Goal: Information Seeking & Learning: Learn about a topic

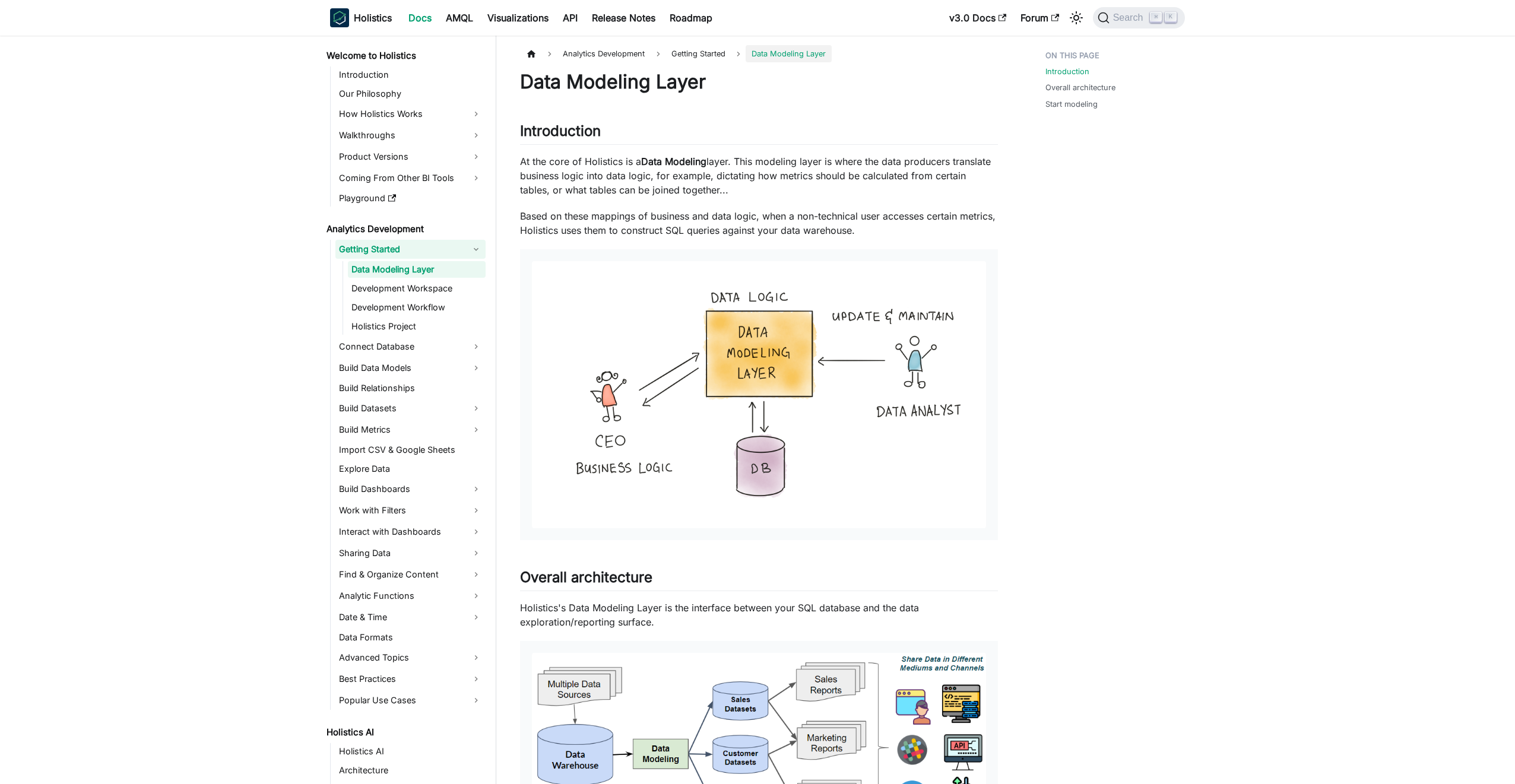
click at [433, 249] on link "Getting Started" at bounding box center [411, 249] width 150 height 19
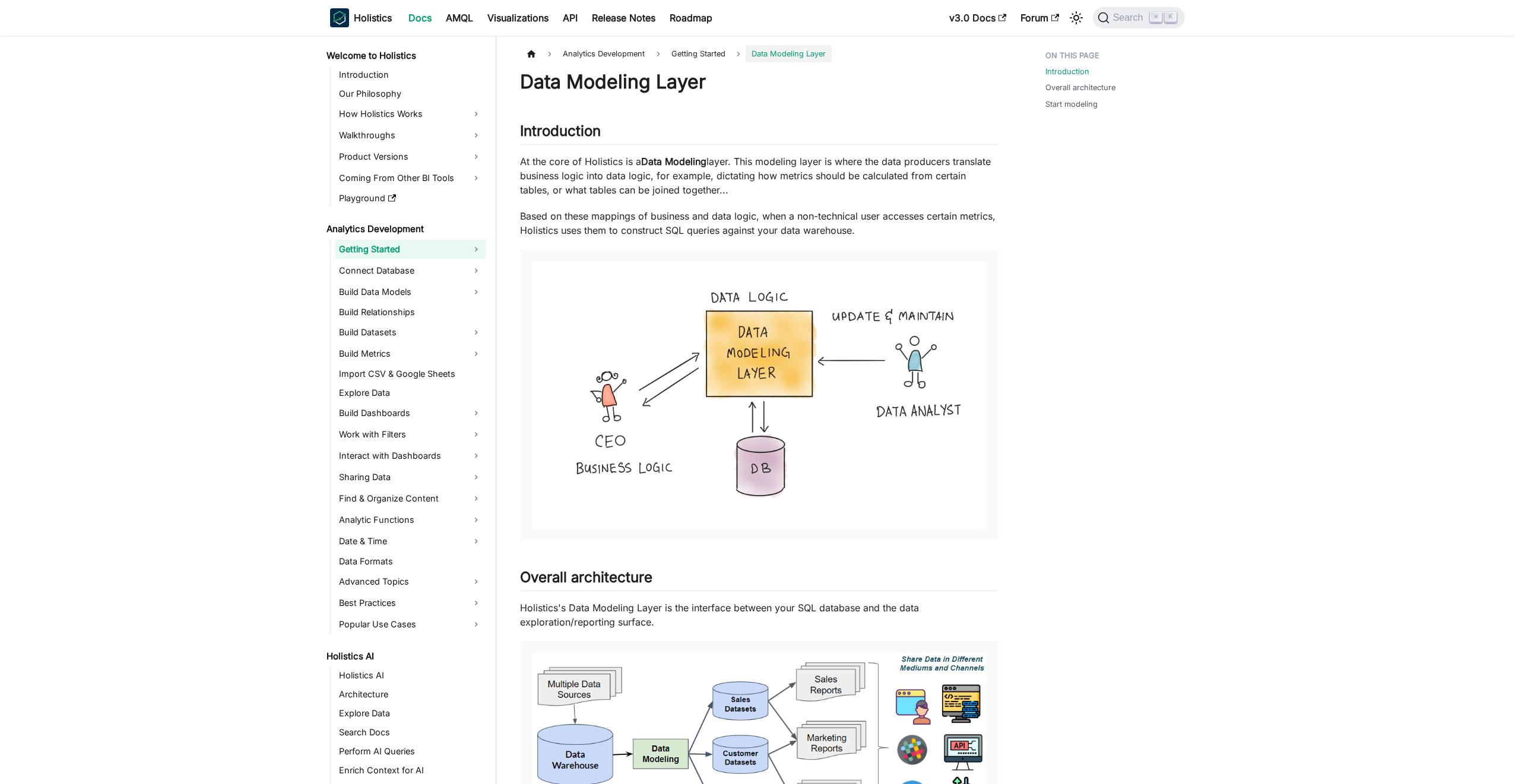
click at [433, 249] on link "Getting Started" at bounding box center [411, 249] width 150 height 19
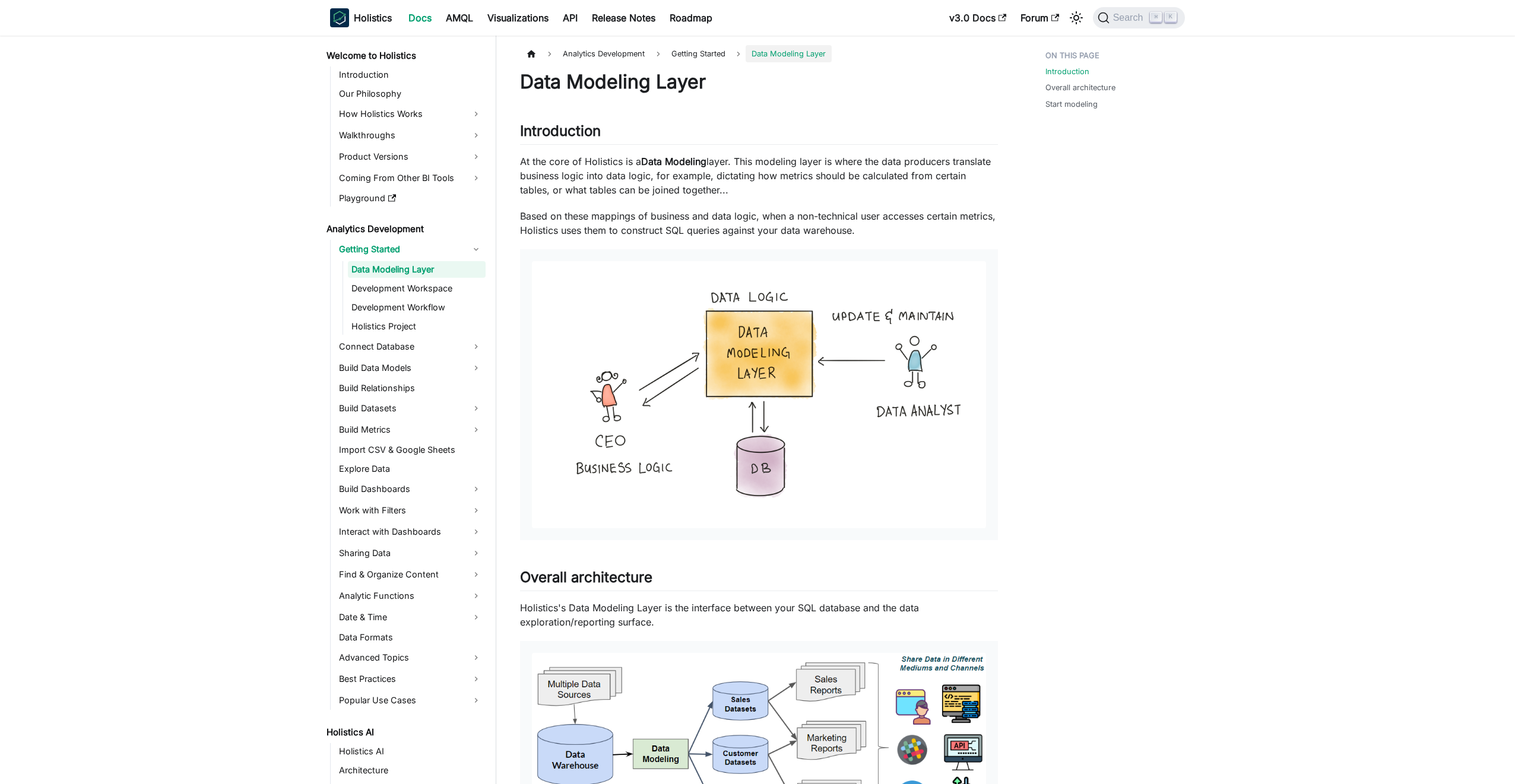
click at [427, 267] on link "Data Modeling Layer" at bounding box center [417, 270] width 138 height 16
click at [426, 290] on link "Development Workspace" at bounding box center [417, 289] width 138 height 16
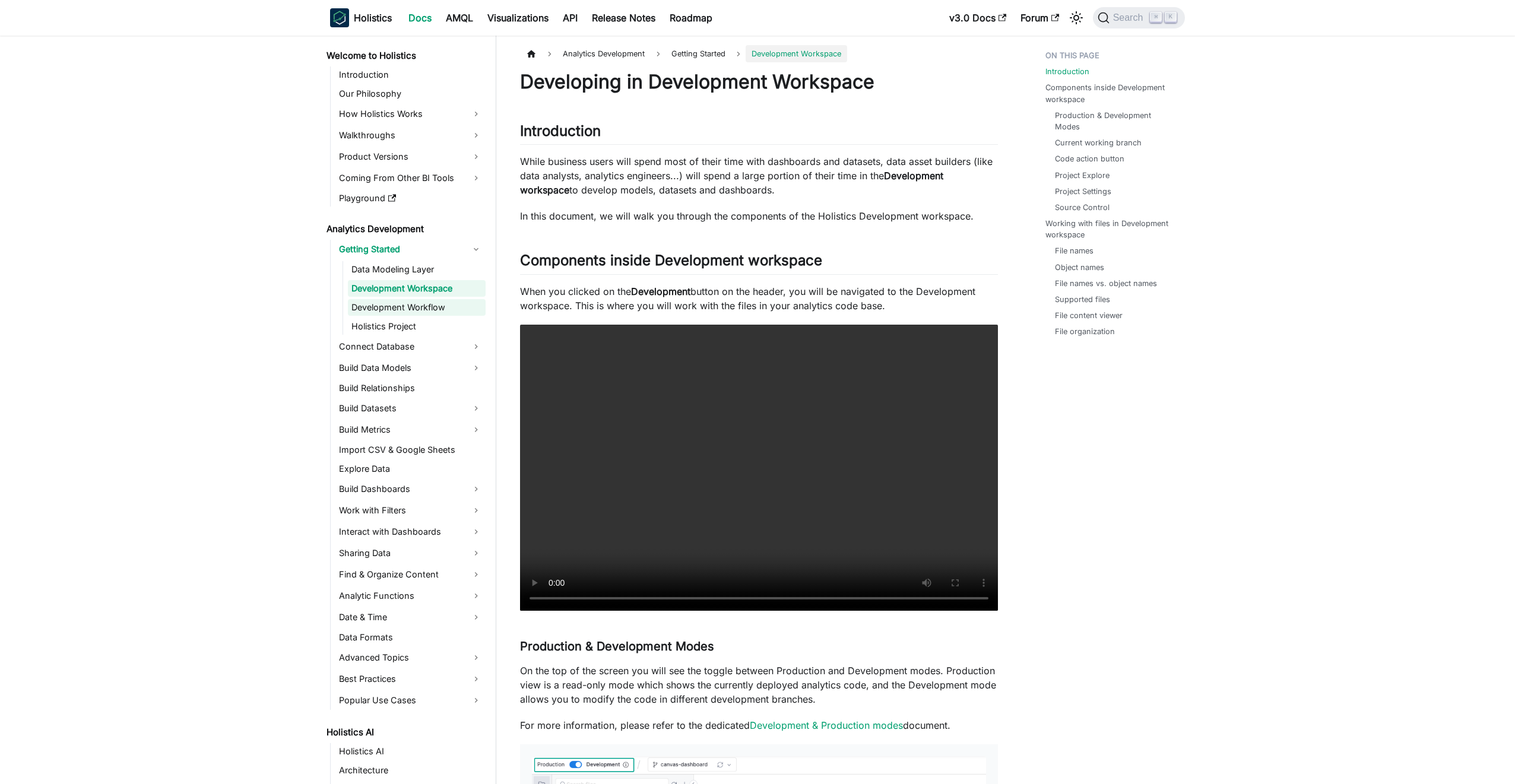
click at [423, 308] on link "Development Workflow" at bounding box center [417, 307] width 138 height 16
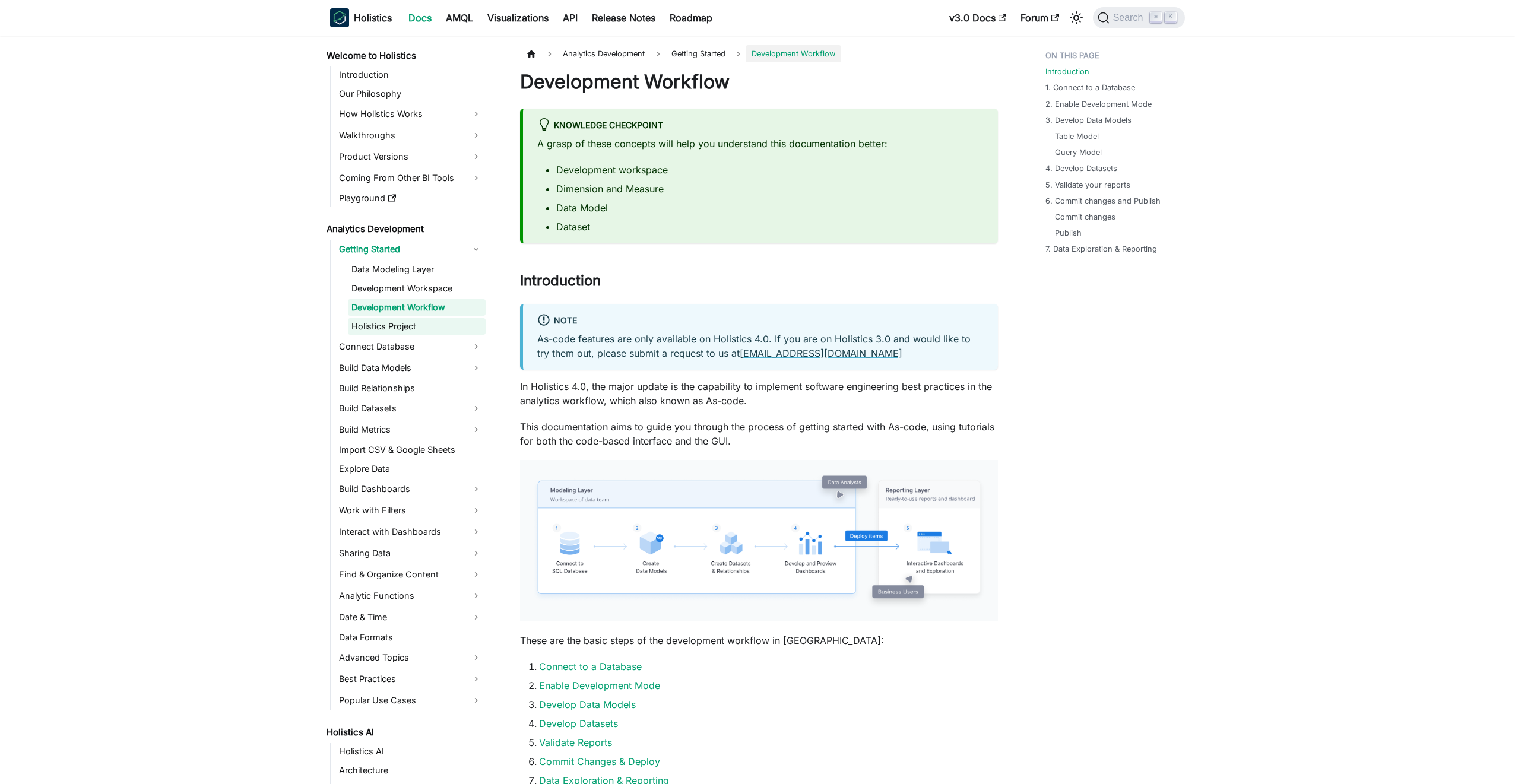
click at [421, 319] on link "Holistics Project" at bounding box center [417, 326] width 138 height 16
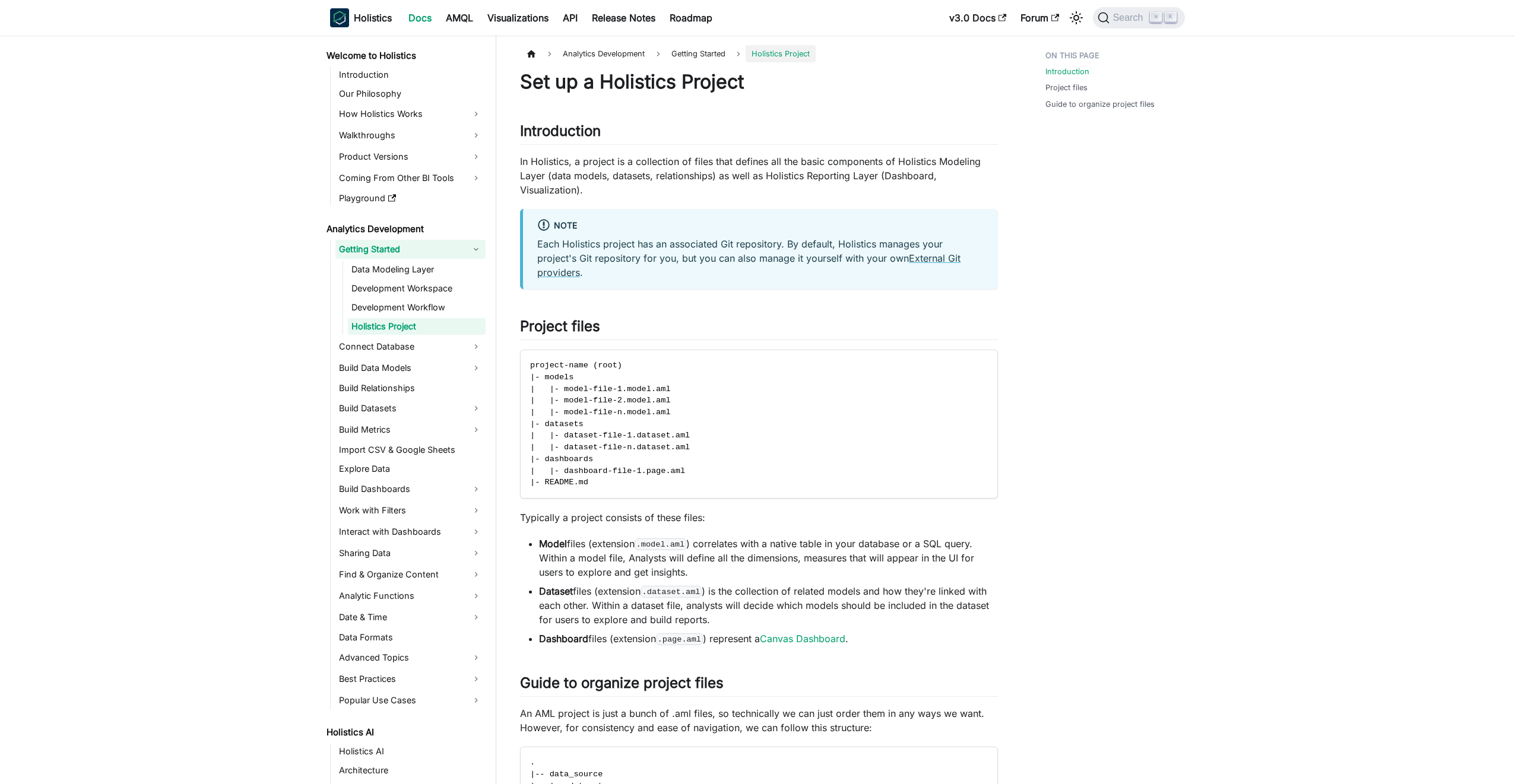
click at [417, 253] on link "Getting Started" at bounding box center [411, 249] width 150 height 19
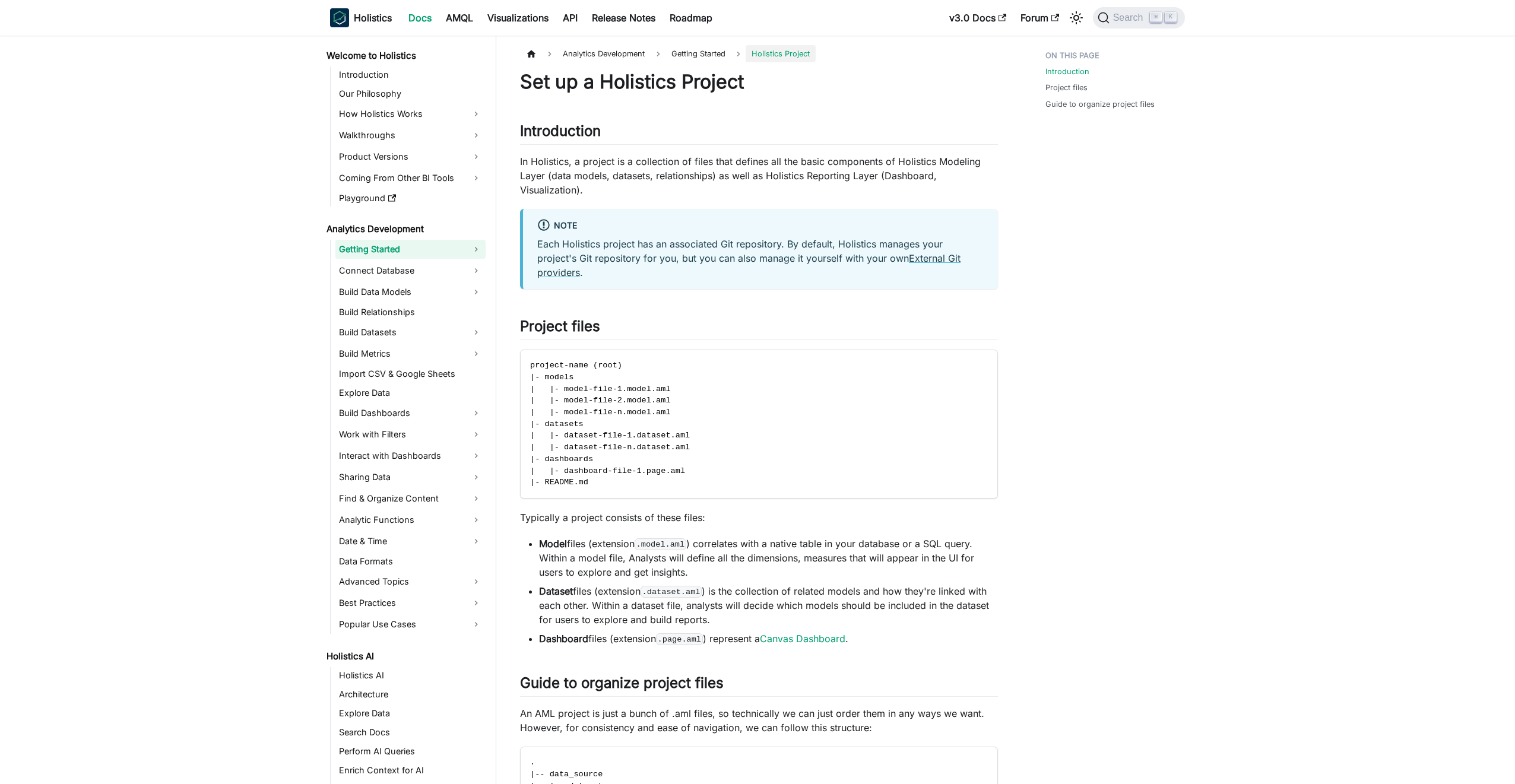
click at [417, 253] on link "Getting Started" at bounding box center [411, 249] width 150 height 19
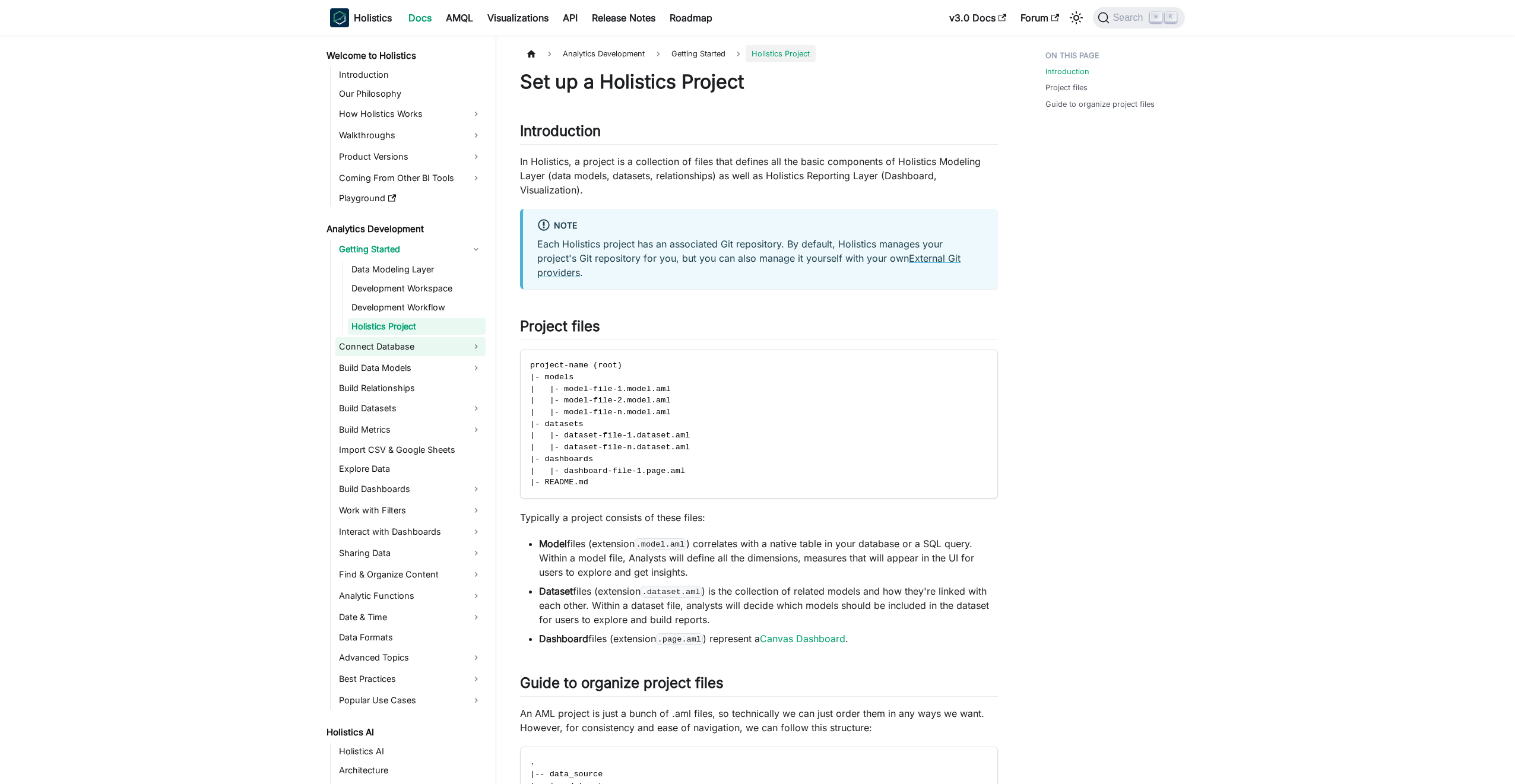
click at [399, 343] on link "Connect Database" at bounding box center [411, 347] width 150 height 19
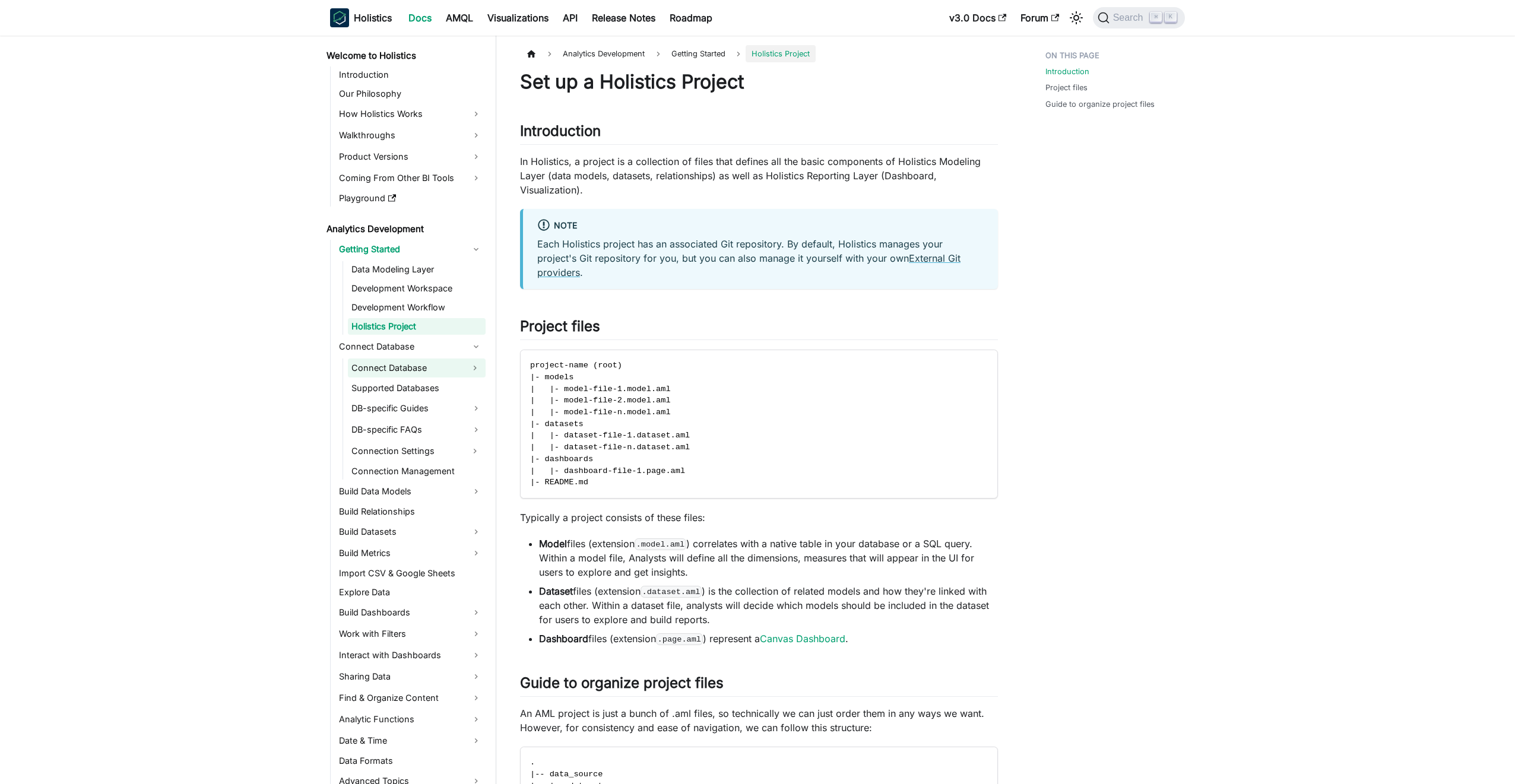
click at [399, 371] on link "Connect Database" at bounding box center [406, 368] width 117 height 19
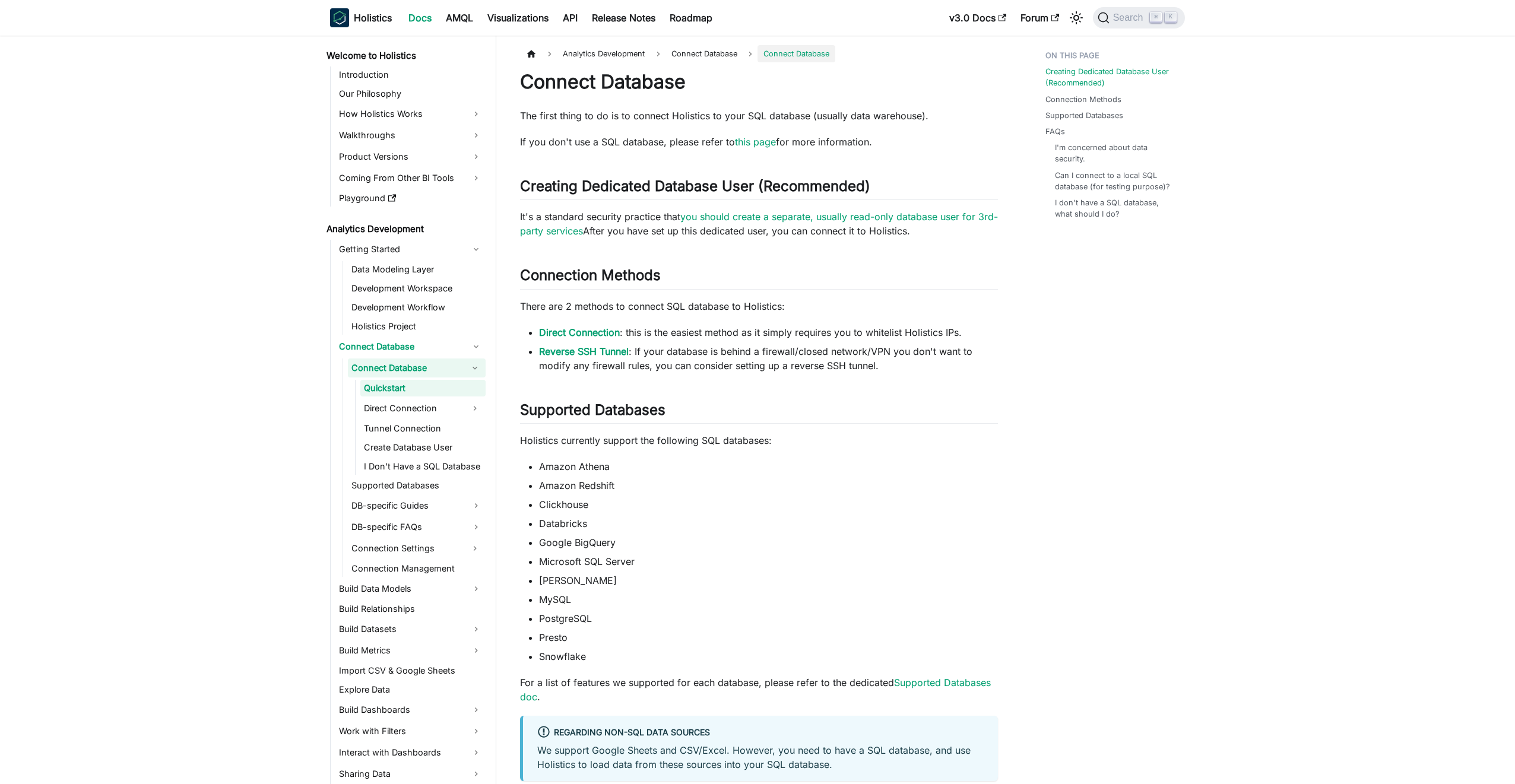
click at [403, 366] on link "Connect Database" at bounding box center [406, 368] width 117 height 19
click at [416, 499] on link "DB-specific Guides" at bounding box center [417, 506] width 138 height 19
click at [455, 504] on link "DB-specific Guides" at bounding box center [417, 506] width 138 height 19
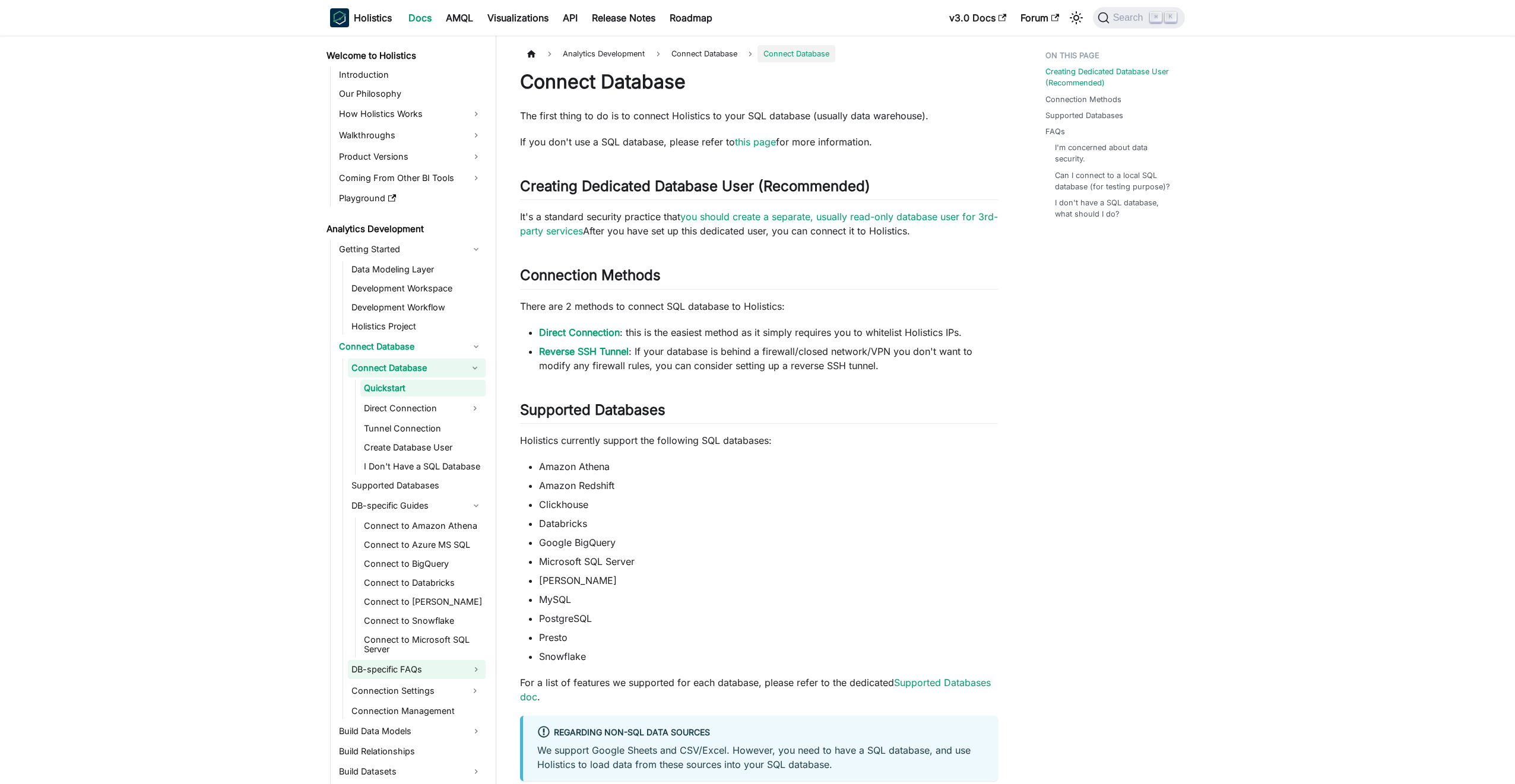
click at [453, 665] on link "DB-specific FAQs" at bounding box center [417, 669] width 138 height 19
click at [441, 688] on link "MySQL" at bounding box center [423, 691] width 126 height 19
click at [441, 710] on link "Unicode Character Not Displayed Properly with MySQL" at bounding box center [429, 721] width 113 height 35
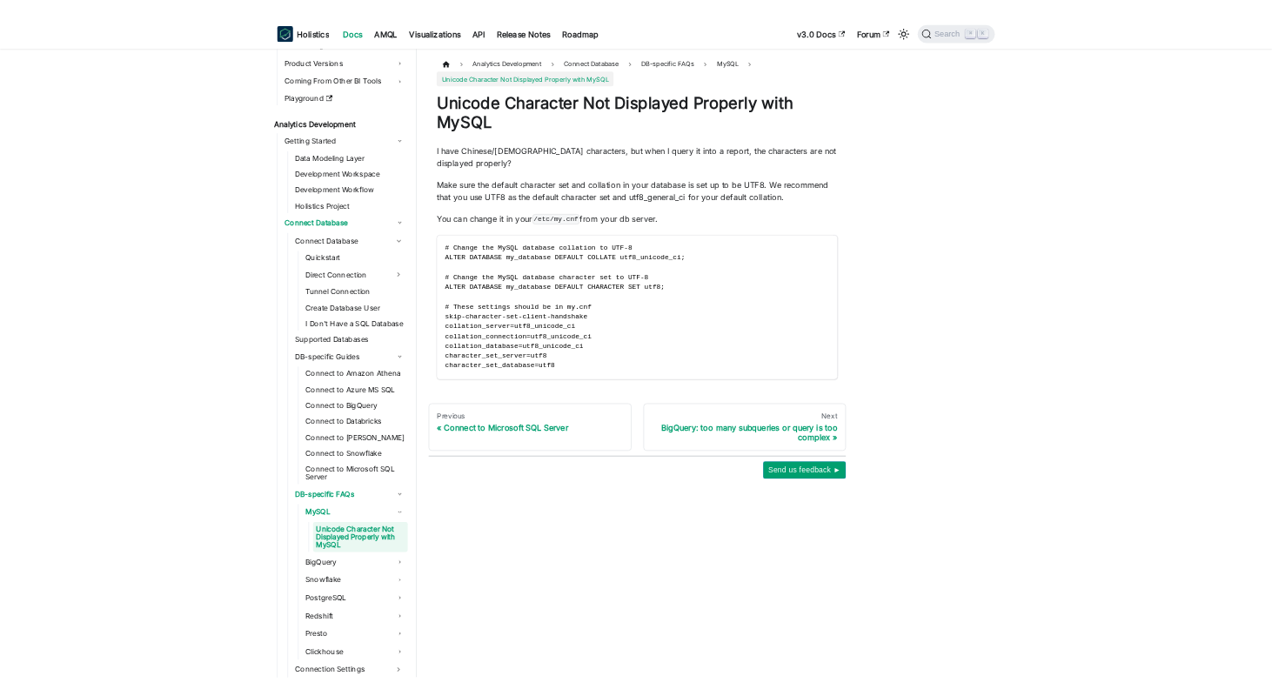
scroll to position [152, 0]
